Goal: Task Accomplishment & Management: Complete application form

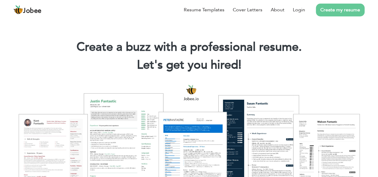
click at [336, 10] on link "Create my resume" at bounding box center [340, 10] width 49 height 13
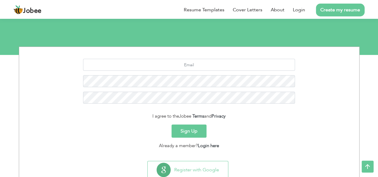
scroll to position [52, 0]
click at [213, 147] on link "Login here" at bounding box center [208, 146] width 21 height 6
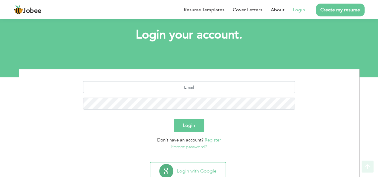
scroll to position [30, 0]
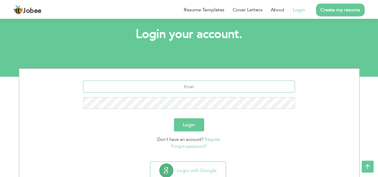
click at [192, 89] on input "text" at bounding box center [189, 87] width 212 height 12
type input "[EMAIL_ADDRESS][DOMAIN_NAME]"
click at [174, 118] on button "Login" at bounding box center [189, 124] width 30 height 13
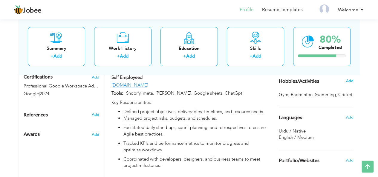
scroll to position [320, 0]
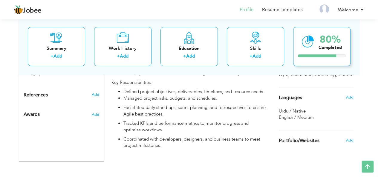
click at [317, 52] on div "80% Completed" at bounding box center [322, 46] width 57 height 39
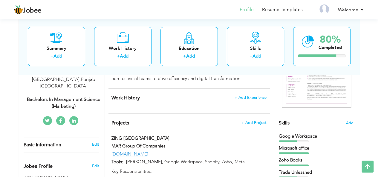
scroll to position [115, 0]
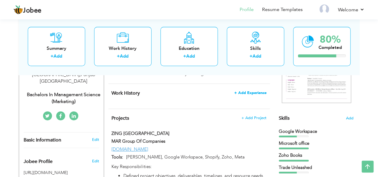
click at [251, 91] on span "+ Add Experience" at bounding box center [251, 93] width 32 height 4
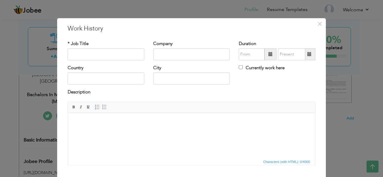
click at [103, 123] on body at bounding box center [191, 122] width 235 height 6
click at [88, 120] on body at bounding box center [191, 122] width 235 height 6
click at [317, 25] on span "×" at bounding box center [319, 23] width 5 height 11
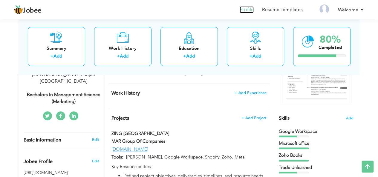
click at [248, 9] on link "Profile" at bounding box center [247, 9] width 14 height 7
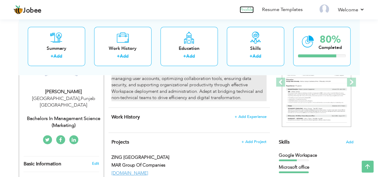
scroll to position [112, 0]
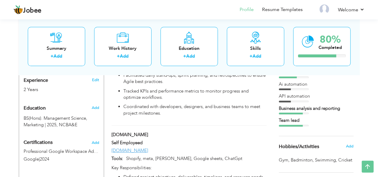
scroll to position [235, 0]
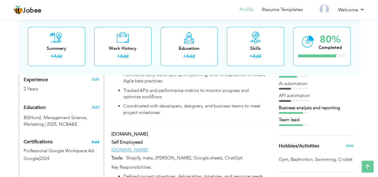
click at [96, 140] on span "Add" at bounding box center [96, 142] width 8 height 4
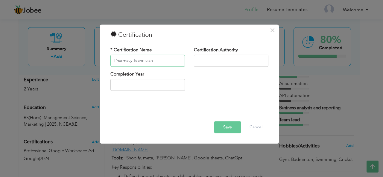
type input "Pharmacy Technician"
type input "Punjab Pharmacy Council"
type input "2025"
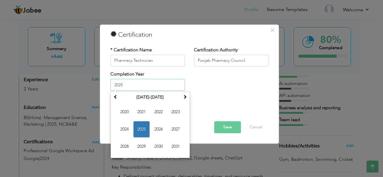
click at [141, 130] on span "2025" at bounding box center [141, 130] width 16 height 16
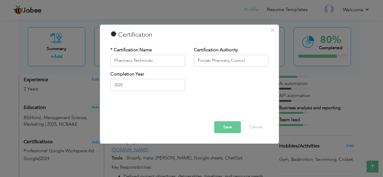
click at [225, 127] on button "Save" at bounding box center [227, 127] width 27 height 12
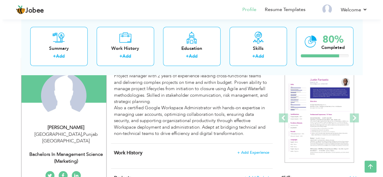
scroll to position [53, 0]
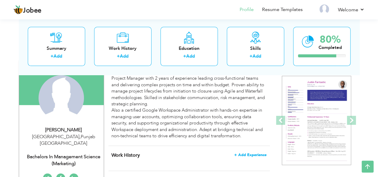
click at [252, 155] on span "+ Add Experience" at bounding box center [251, 155] width 32 height 4
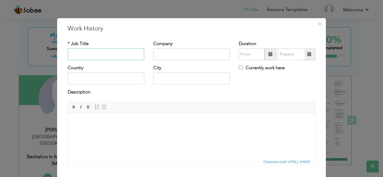
click at [91, 51] on input "text" at bounding box center [106, 54] width 77 height 12
type input "Lab Assistant"
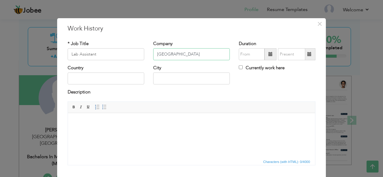
type input "[GEOGRAPHIC_DATA]"
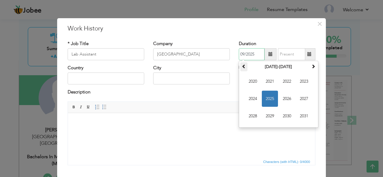
click at [242, 66] on span at bounding box center [244, 66] width 4 height 4
click at [253, 117] on span "2018" at bounding box center [253, 116] width 16 height 16
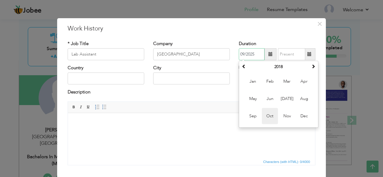
click at [271, 115] on span "Oct" at bounding box center [270, 116] width 16 height 16
type input "10/2018"
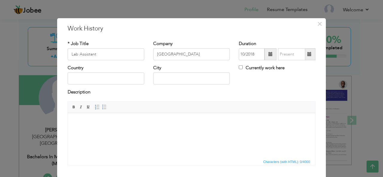
click at [309, 57] on span at bounding box center [310, 54] width 12 height 12
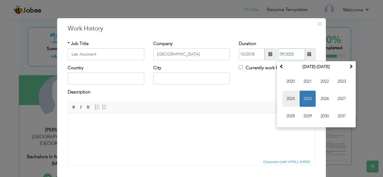
click at [290, 98] on span "2024" at bounding box center [290, 99] width 16 height 16
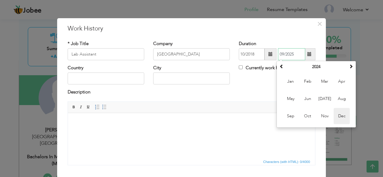
click at [339, 113] on span "Dec" at bounding box center [342, 116] width 16 height 16
type input "12/2024"
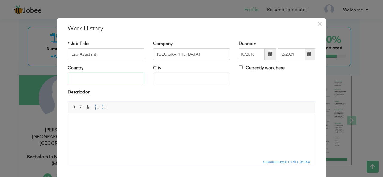
click at [101, 82] on input "text" at bounding box center [106, 79] width 77 height 12
type input "[GEOGRAPHIC_DATA]"
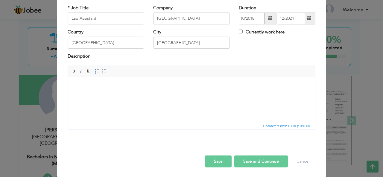
click at [128, 95] on html at bounding box center [191, 86] width 247 height 18
click at [287, 125] on span "Characters (with HTML): 0/4000" at bounding box center [286, 126] width 49 height 5
click at [188, 95] on html at bounding box center [191, 86] width 247 height 18
click at [130, 93] on html at bounding box center [191, 86] width 247 height 18
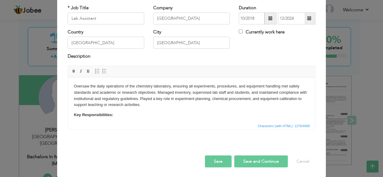
scroll to position [73, 0]
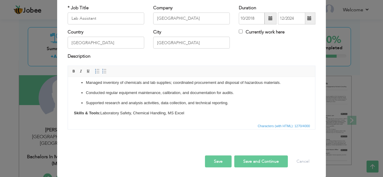
click at [213, 160] on button "Save" at bounding box center [218, 162] width 27 height 12
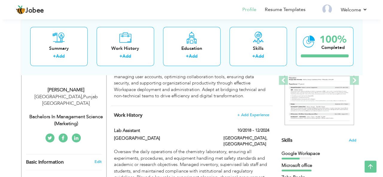
scroll to position [93, 0]
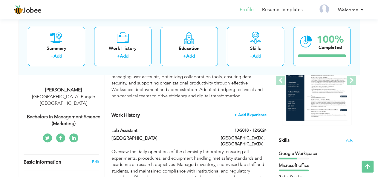
click at [250, 114] on span "+ Add Experience" at bounding box center [251, 115] width 32 height 4
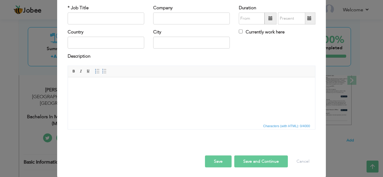
scroll to position [0, 0]
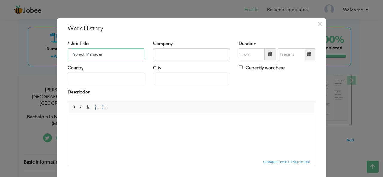
type input "Project Manager"
type input "[DOMAIN_NAME]"
click at [265, 56] on span at bounding box center [270, 54] width 12 height 12
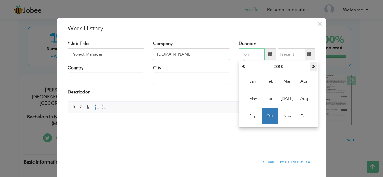
click at [311, 70] on th at bounding box center [313, 67] width 7 height 9
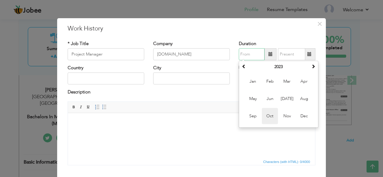
click at [264, 114] on span "Oct" at bounding box center [270, 116] width 16 height 16
type input "10/2023"
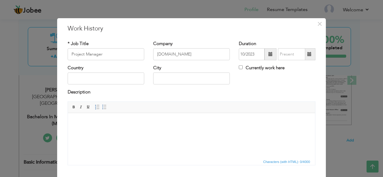
click at [305, 57] on span at bounding box center [310, 54] width 12 height 12
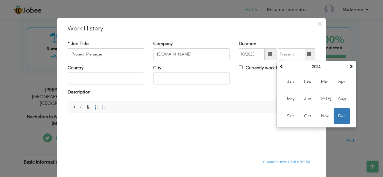
click at [255, 106] on span "Editor toolbars Basic Styles Bold Italic Underline Paragraph Insert/Remove Numb…" at bounding box center [191, 107] width 247 height 11
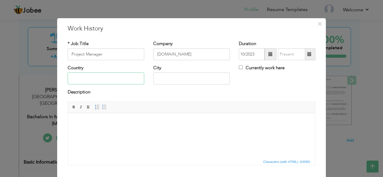
click at [95, 79] on input "text" at bounding box center [106, 79] width 77 height 12
type input "[GEOGRAPHIC_DATA]"
drag, startPoint x: 91, startPoint y: 80, endPoint x: 59, endPoint y: 80, distance: 31.4
click at [59, 80] on div "× Work History * Job Title Project Manager Company ZING.PK Duration 10/2023 Cou…" at bounding box center [191, 116] width 269 height 196
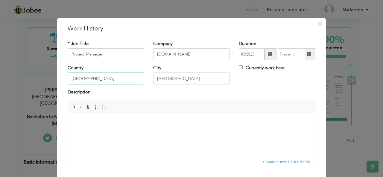
type input "[GEOGRAPHIC_DATA]"
click at [115, 128] on html at bounding box center [191, 122] width 247 height 18
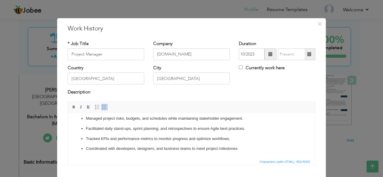
scroll to position [36, 0]
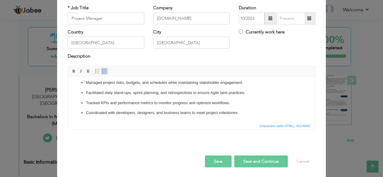
click at [216, 159] on button "Save" at bounding box center [218, 162] width 27 height 12
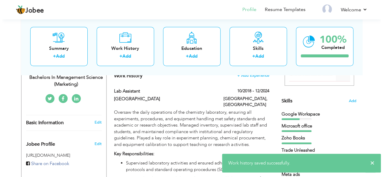
scroll to position [126, 0]
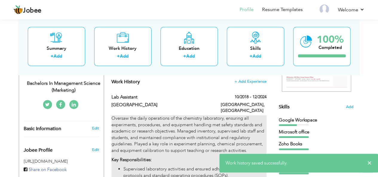
click at [199, 125] on p "Oversaw the daily operations of the chemistry laboratory, ensuring all experime…" at bounding box center [189, 134] width 155 height 39
type input "Lab Assistant"
type input "[GEOGRAPHIC_DATA]"
type input "10/2018"
type input "12/2024"
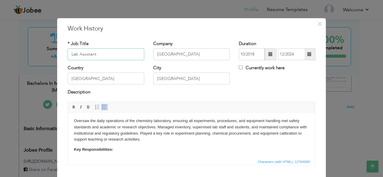
scroll to position [0, 0]
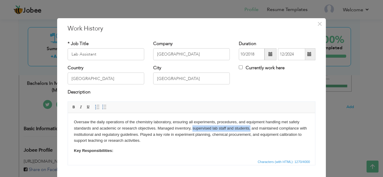
drag, startPoint x: 192, startPoint y: 130, endPoint x: 250, endPoint y: 130, distance: 58.0
click at [250, 130] on p "Oversaw the daily operations of the chemistry laboratory, ensuring all experime…" at bounding box center [191, 131] width 235 height 25
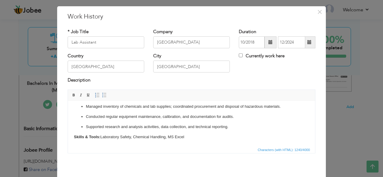
scroll to position [12, 0]
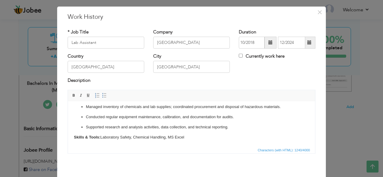
click at [186, 136] on p "Skills & Tools: Laboratory Safety, Chemical Handling, MS Excel" at bounding box center [191, 137] width 235 height 6
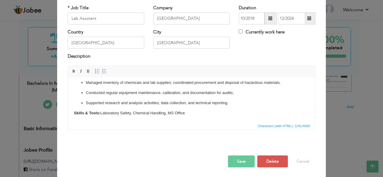
click at [241, 163] on button "Save" at bounding box center [241, 162] width 27 height 12
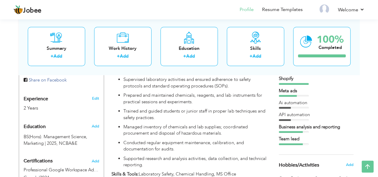
scroll to position [223, 0]
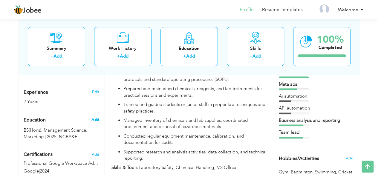
click at [96, 117] on span "Add" at bounding box center [95, 119] width 8 height 5
radio input "true"
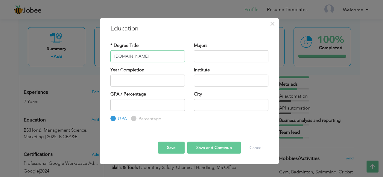
type input "B.Com"
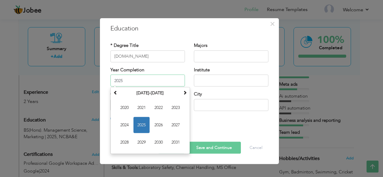
click at [123, 81] on input "2025" at bounding box center [147, 81] width 75 height 12
click at [123, 105] on span "2020" at bounding box center [124, 108] width 16 height 16
type input "2020"
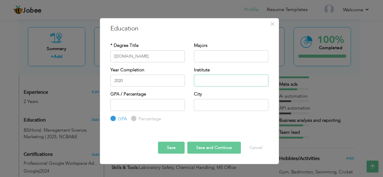
click at [210, 79] on input "text" at bounding box center [231, 81] width 75 height 12
type input "AIOU"
click at [142, 106] on input "number" at bounding box center [147, 105] width 75 height 12
type input "2.9"
click at [204, 103] on input "text" at bounding box center [231, 105] width 75 height 12
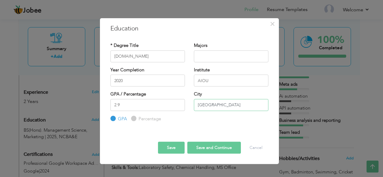
type input "[GEOGRAPHIC_DATA]"
click at [171, 147] on button "Save" at bounding box center [171, 148] width 27 height 12
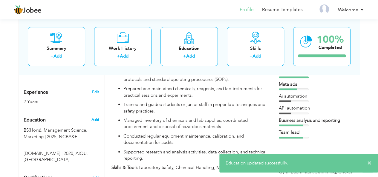
click at [94, 117] on span "Add" at bounding box center [95, 119] width 8 height 5
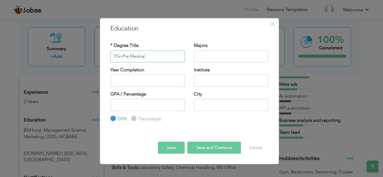
type input "FSc-Pre Medical"
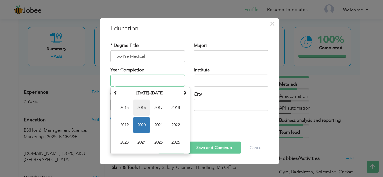
click at [140, 110] on span "2016" at bounding box center [141, 108] width 16 height 16
type input "2016"
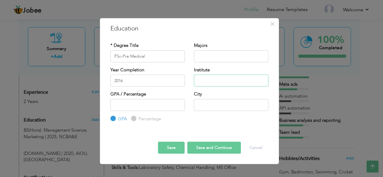
click at [217, 81] on input "text" at bounding box center [231, 81] width 75 height 12
type input "Govt. Collage Township Lahore"
click at [152, 104] on input "number" at bounding box center [147, 105] width 75 height 12
type input "74"
click at [202, 107] on input "text" at bounding box center [231, 105] width 75 height 12
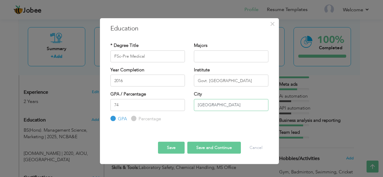
type input "[GEOGRAPHIC_DATA]"
click at [169, 148] on button "Save" at bounding box center [171, 148] width 27 height 12
click at [120, 107] on input "74" at bounding box center [147, 105] width 75 height 12
click at [121, 106] on input "74" at bounding box center [147, 105] width 75 height 12
click at [180, 104] on input "75" at bounding box center [147, 105] width 75 height 12
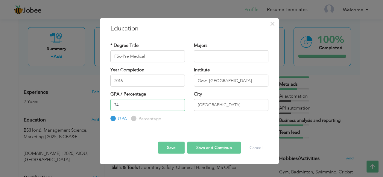
type input "74"
click at [179, 108] on input "74" at bounding box center [147, 105] width 75 height 12
click at [169, 151] on button "Save" at bounding box center [171, 148] width 27 height 12
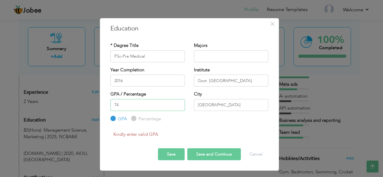
drag, startPoint x: 119, startPoint y: 106, endPoint x: 112, endPoint y: 106, distance: 6.9
click at [112, 106] on input "74" at bounding box center [147, 105] width 75 height 12
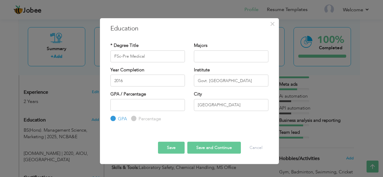
click at [180, 147] on button "Save" at bounding box center [171, 148] width 27 height 12
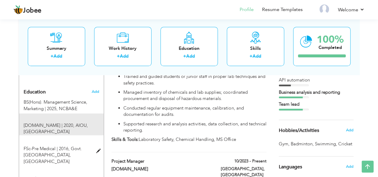
scroll to position [251, 0]
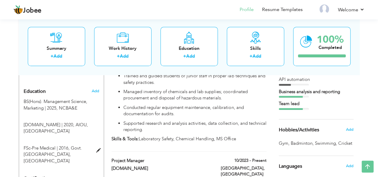
click at [13, 121] on div "View Resume Export PDF Profile Summary Public Link Experience Education Awards …" at bounding box center [189, 169] width 378 height 805
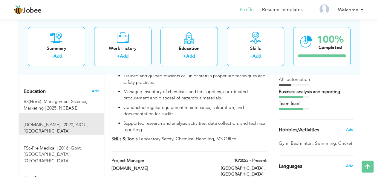
click at [19, 122] on div "B.Com | 2020, AIOU, Lahore" at bounding box center [57, 128] width 77 height 13
type input "B.Com"
type input "2020"
type input "AIOU"
type input "2.9"
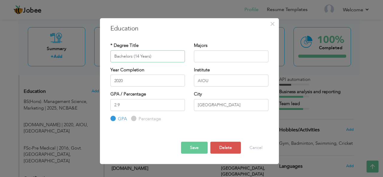
type input "Bachelors (14 Years)"
click at [192, 151] on button "Save" at bounding box center [194, 148] width 27 height 12
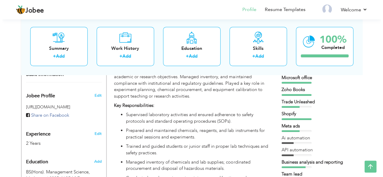
scroll to position [186, 0]
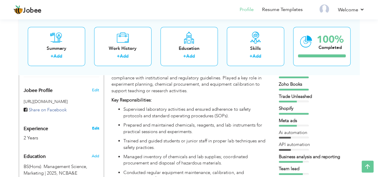
click at [96, 126] on link "Edit" at bounding box center [95, 128] width 7 height 5
type input "[DEMOGRAPHIC_DATA]"
type input "Waleed"
type input "0312-4069813"
select select "number:166"
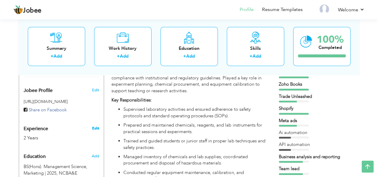
type input "[GEOGRAPHIC_DATA]"
select select "number:4"
type input "Bachelors in Management Science (Marketing)"
type input "[URL][DOMAIN_NAME]"
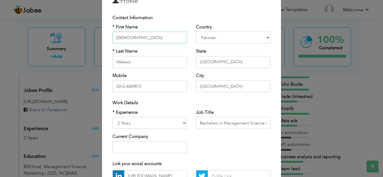
scroll to position [30, 0]
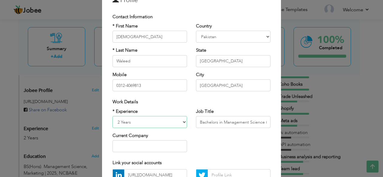
click at [120, 122] on select "Entry Level Less than 1 Year 1 Year 2 Years 3 Years 4 Years 5 Years 6 Years 7 Y…" at bounding box center [149, 122] width 75 height 12
select select "number:8"
click at [112, 116] on select "Entry Level Less than 1 Year 1 Year 2 Years 3 Years 4 Years 5 Years 6 Years 7 Y…" at bounding box center [149, 122] width 75 height 12
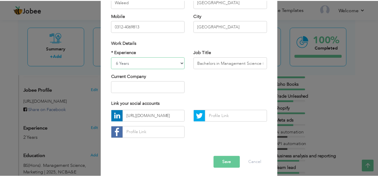
scroll to position [91, 0]
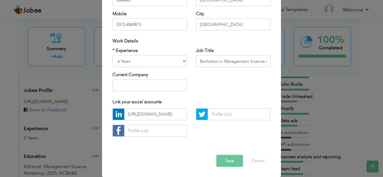
click at [228, 161] on button "Save" at bounding box center [229, 161] width 27 height 12
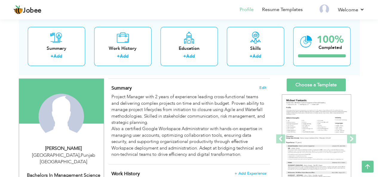
scroll to position [33, 0]
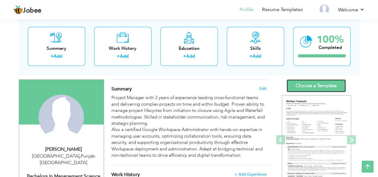
click at [312, 85] on link "Choose a Template" at bounding box center [316, 86] width 59 height 13
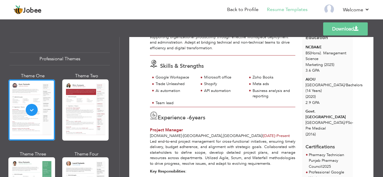
scroll to position [77, 0]
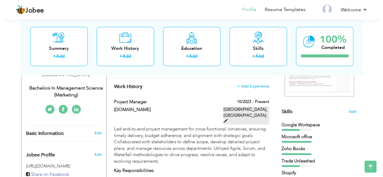
scroll to position [121, 0]
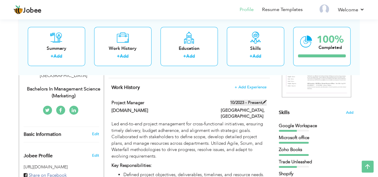
click at [264, 103] on span at bounding box center [265, 102] width 4 height 4
type input "Project Manager"
type input "[DOMAIN_NAME]"
type input "10/2023"
type input "[GEOGRAPHIC_DATA]"
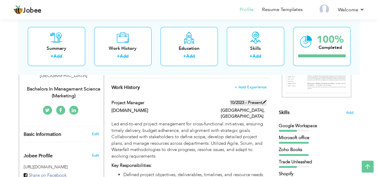
type input "[GEOGRAPHIC_DATA]"
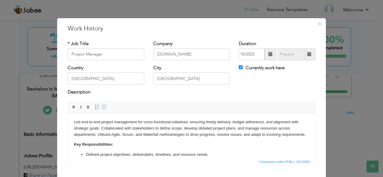
click at [309, 55] on span at bounding box center [310, 54] width 12 height 12
click at [239, 67] on input "Currently work here" at bounding box center [241, 68] width 4 height 4
checkbox input "false"
click at [307, 56] on span at bounding box center [309, 54] width 4 height 4
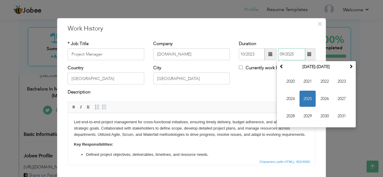
click at [304, 97] on span "2025" at bounding box center [307, 99] width 16 height 16
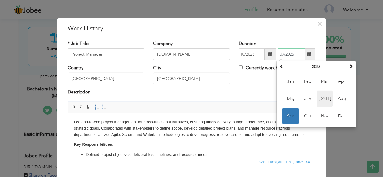
click at [322, 100] on span "Jul" at bounding box center [325, 99] width 16 height 16
type input "07/2025"
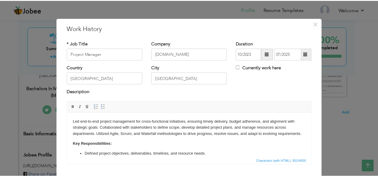
scroll to position [36, 0]
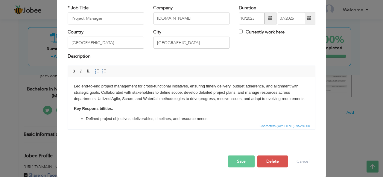
click at [231, 159] on button "Save" at bounding box center [241, 162] width 27 height 12
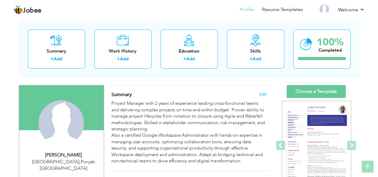
scroll to position [21, 0]
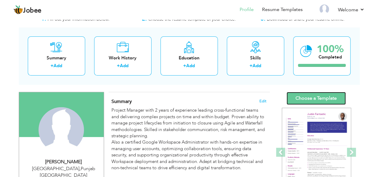
click at [311, 95] on link "Choose a Template" at bounding box center [316, 98] width 59 height 13
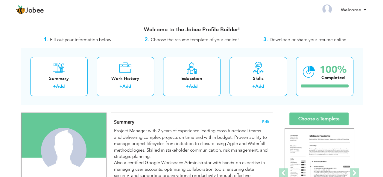
scroll to position [5, 0]
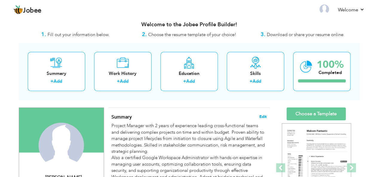
click at [265, 117] on span "Edit" at bounding box center [263, 117] width 7 height 4
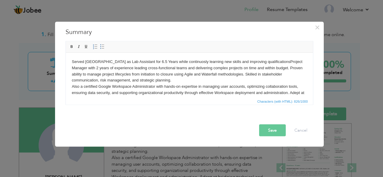
click at [299, 63] on p "Served [GEOGRAPHIC_DATA] as Lab Assistant for 6.5 Years while continuosly learn…" at bounding box center [189, 81] width 235 height 44
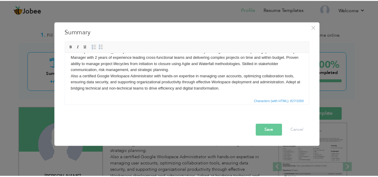
scroll to position [0, 0]
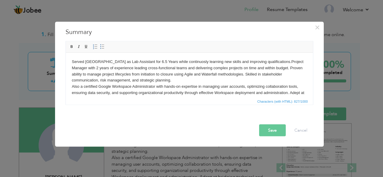
click at [270, 128] on button "Save" at bounding box center [272, 130] width 27 height 12
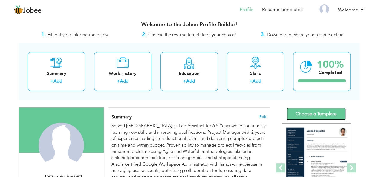
click at [310, 112] on link "Choose a Template" at bounding box center [316, 114] width 59 height 13
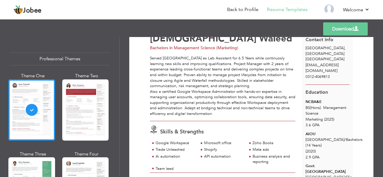
scroll to position [19, 0]
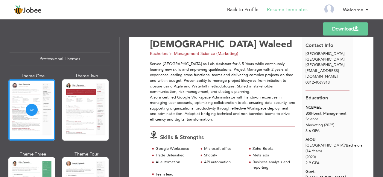
click at [340, 32] on link "Download" at bounding box center [345, 28] width 45 height 13
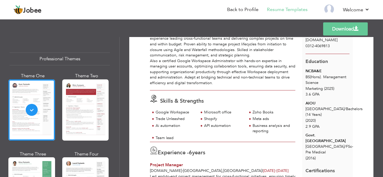
scroll to position [0, 0]
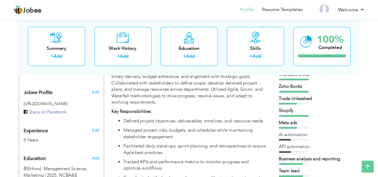
click at [91, 125] on div "Edit" at bounding box center [96, 129] width 14 height 14
select select "number:166"
select select "number:8"
type input "Bachelors in Management Science (Marketing)"
type input "https://www.linkedin.com/in/muhammadwaleednawaz/"
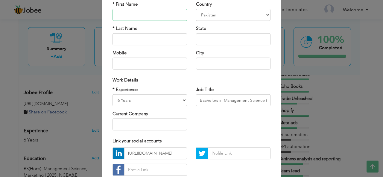
scroll to position [52, 0]
click at [155, 101] on select "Entry Level Less than 1 Year 1 Year 2 Years 3 Years 4 Years 5 Years 6 Years 7 Y…" at bounding box center [149, 100] width 75 height 12
select select "number:4"
click at [112, 94] on select "Entry Level Less than 1 Year 1 Year 2 Years 3 Years 4 Years 5 Years 6 Years 7 Y…" at bounding box center [149, 100] width 75 height 12
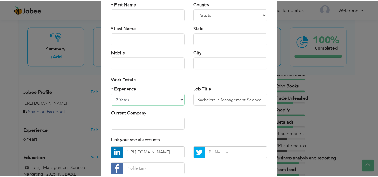
scroll to position [91, 0]
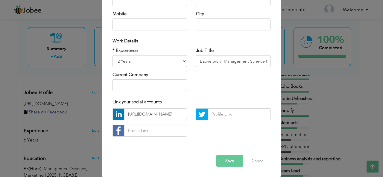
click at [227, 159] on button "Save" at bounding box center [229, 161] width 27 height 12
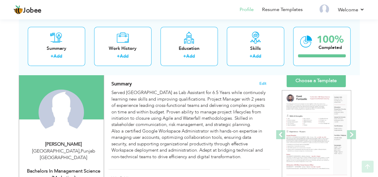
scroll to position [39, 0]
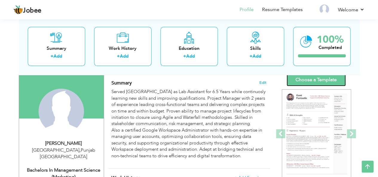
click at [302, 84] on link "Choose a Template" at bounding box center [316, 80] width 59 height 13
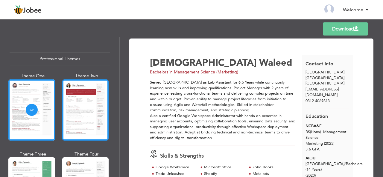
click at [93, 107] on div at bounding box center [85, 110] width 47 height 61
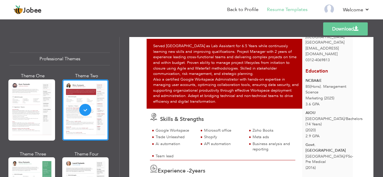
scroll to position [43, 0]
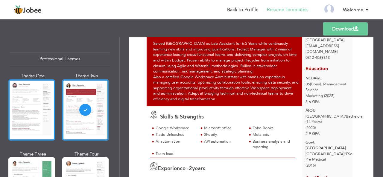
click at [22, 97] on div at bounding box center [31, 110] width 47 height 61
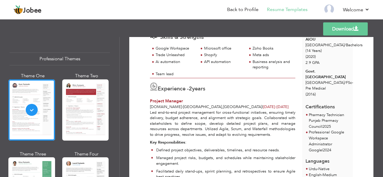
scroll to position [121, 0]
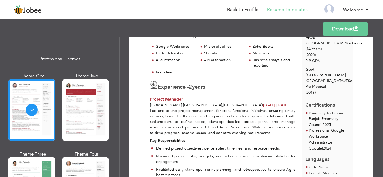
click at [348, 29] on link "Download" at bounding box center [345, 28] width 45 height 13
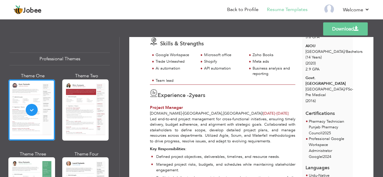
scroll to position [112, 0]
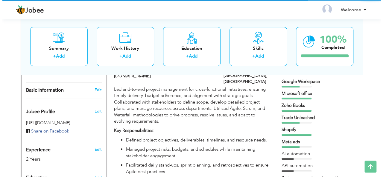
scroll to position [143, 0]
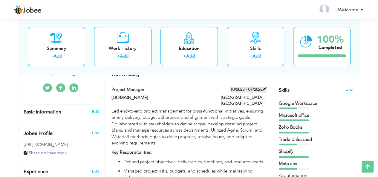
click at [264, 91] on span at bounding box center [265, 89] width 4 height 4
type input "Project Manager"
type input "[DOMAIN_NAME]"
type input "10/2023"
type input "07/2025"
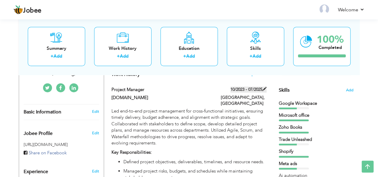
type input "[GEOGRAPHIC_DATA]"
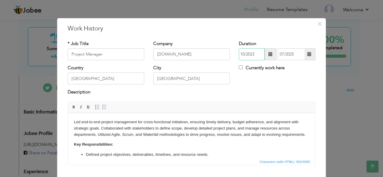
click at [258, 56] on input "10/2023" at bounding box center [252, 54] width 26 height 12
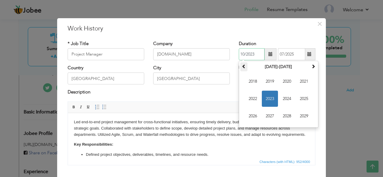
click at [243, 65] on span at bounding box center [244, 66] width 4 height 4
click at [310, 69] on th at bounding box center [313, 67] width 7 height 9
click at [251, 98] on span "2022" at bounding box center [253, 99] width 16 height 16
click at [223, 97] on div "Description" at bounding box center [191, 95] width 257 height 12
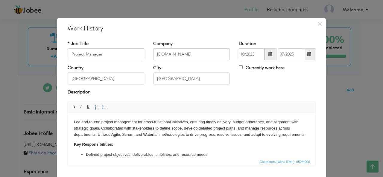
click at [310, 56] on span at bounding box center [310, 54] width 12 height 12
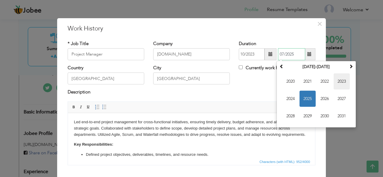
click at [344, 81] on span "2023" at bounding box center [342, 82] width 16 height 16
click at [253, 99] on div "Description" at bounding box center [191, 95] width 257 height 12
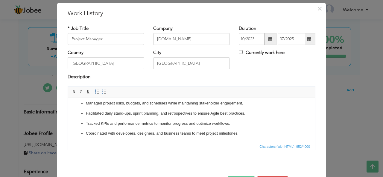
scroll to position [36, 0]
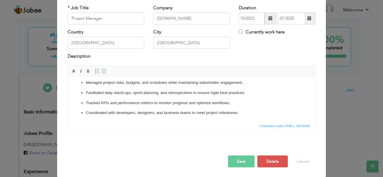
click at [232, 157] on button "Save" at bounding box center [241, 162] width 27 height 12
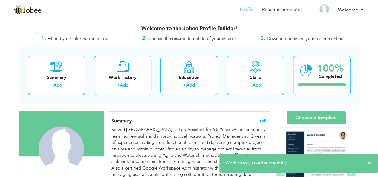
scroll to position [0, 0]
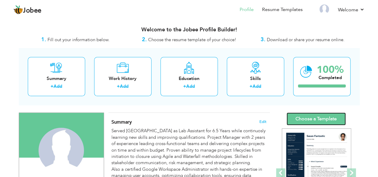
click at [295, 120] on link "Choose a Template" at bounding box center [316, 119] width 59 height 13
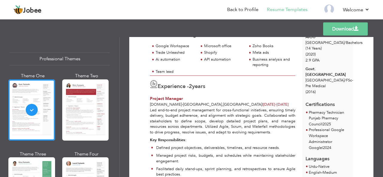
scroll to position [123, 0]
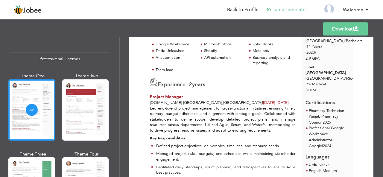
click at [335, 33] on link "Download" at bounding box center [345, 28] width 45 height 13
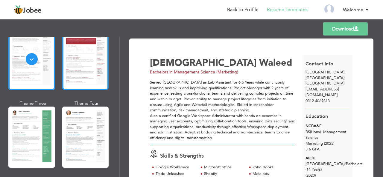
scroll to position [52, 0]
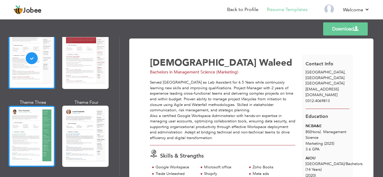
click at [48, 133] on div at bounding box center [31, 136] width 47 height 61
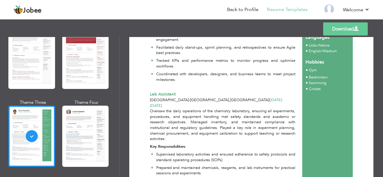
scroll to position [246, 0]
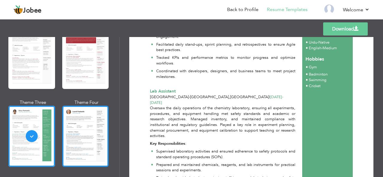
click at [91, 145] on div at bounding box center [85, 136] width 47 height 61
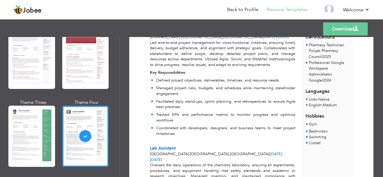
scroll to position [180, 0]
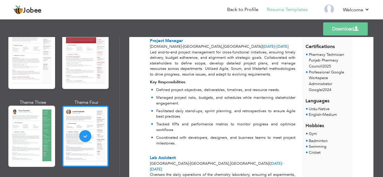
click at [33, 61] on div at bounding box center [31, 58] width 47 height 61
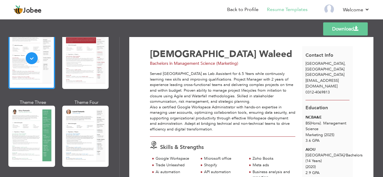
scroll to position [0, 0]
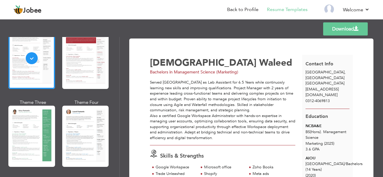
click at [343, 31] on link "Download" at bounding box center [345, 28] width 45 height 13
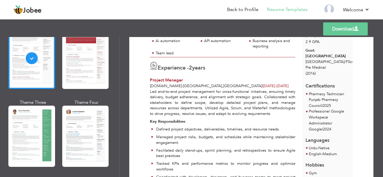
scroll to position [140, 0]
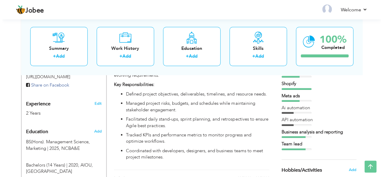
scroll to position [220, 0]
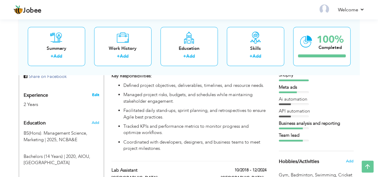
click at [96, 92] on link "Edit" at bounding box center [95, 94] width 7 height 5
select select "number:166"
select select "number:4"
type input "Bachelors in Management Science (Marketing)"
type input "[URL][DOMAIN_NAME]"
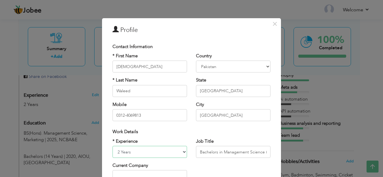
click at [165, 149] on select "Entry Level Less than 1 Year 1 Year 2 Years 3 Years 4 Years 5 Years 6 Years 7 Y…" at bounding box center [149, 152] width 75 height 12
select select "number:1"
click at [112, 146] on select "Entry Level Less than 1 Year 1 Year 2 Years 3 Years 4 Years 5 Years 6 Years 7 Y…" at bounding box center [149, 152] width 75 height 12
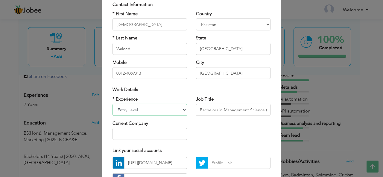
scroll to position [49, 0]
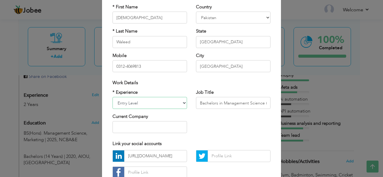
click at [153, 102] on select "Entry Level Less than 1 Year 1 Year 2 Years 3 Years 4 Years 5 Years 6 Years 7 Y…" at bounding box center [149, 103] width 75 height 12
click at [238, 6] on div "Country [GEOGRAPHIC_DATA] [GEOGRAPHIC_DATA] [GEOGRAPHIC_DATA] [US_STATE] [GEOGR…" at bounding box center [233, 14] width 75 height 20
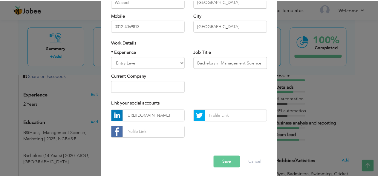
scroll to position [89, 0]
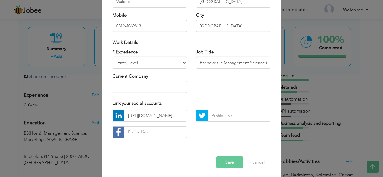
click at [223, 161] on button "Save" at bounding box center [229, 163] width 27 height 12
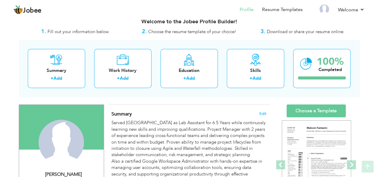
scroll to position [8, 0]
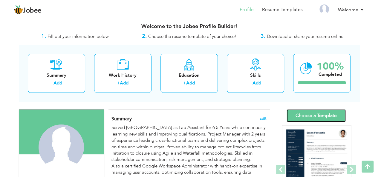
scroll to position [0, 0]
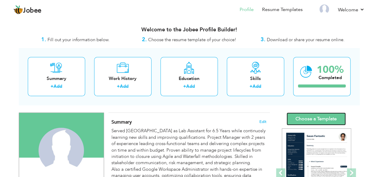
click at [310, 117] on link "Choose a Template" at bounding box center [316, 119] width 59 height 13
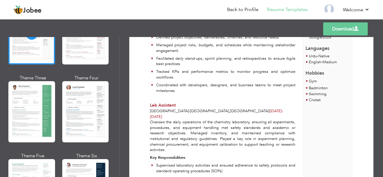
scroll to position [233, 0]
click at [267, 137] on p "Oversaw the daily operations of the chemistry laboratory, ensuring all experime…" at bounding box center [222, 135] width 145 height 33
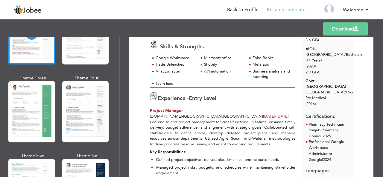
scroll to position [110, 0]
click at [210, 99] on label "Entry Level" at bounding box center [203, 98] width 28 height 8
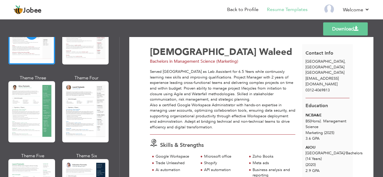
scroll to position [0, 0]
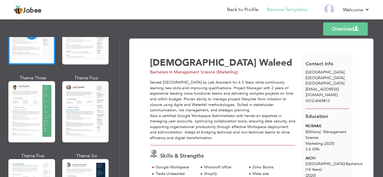
click at [342, 27] on link "Download" at bounding box center [345, 28] width 45 height 13
